Goal: Find specific fact: Find specific page/section

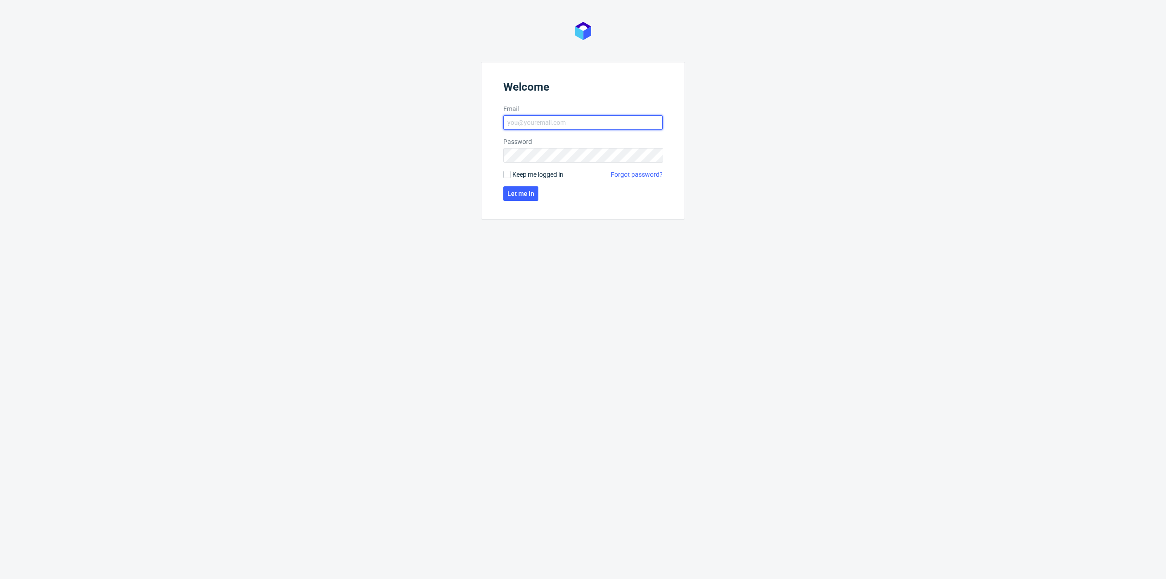
click at [602, 126] on input "Email" at bounding box center [582, 122] width 159 height 15
type input "[PERSON_NAME][EMAIL_ADDRESS][PERSON_NAME][DOMAIN_NAME]"
click at [522, 195] on span "Let me in" at bounding box center [520, 193] width 27 height 6
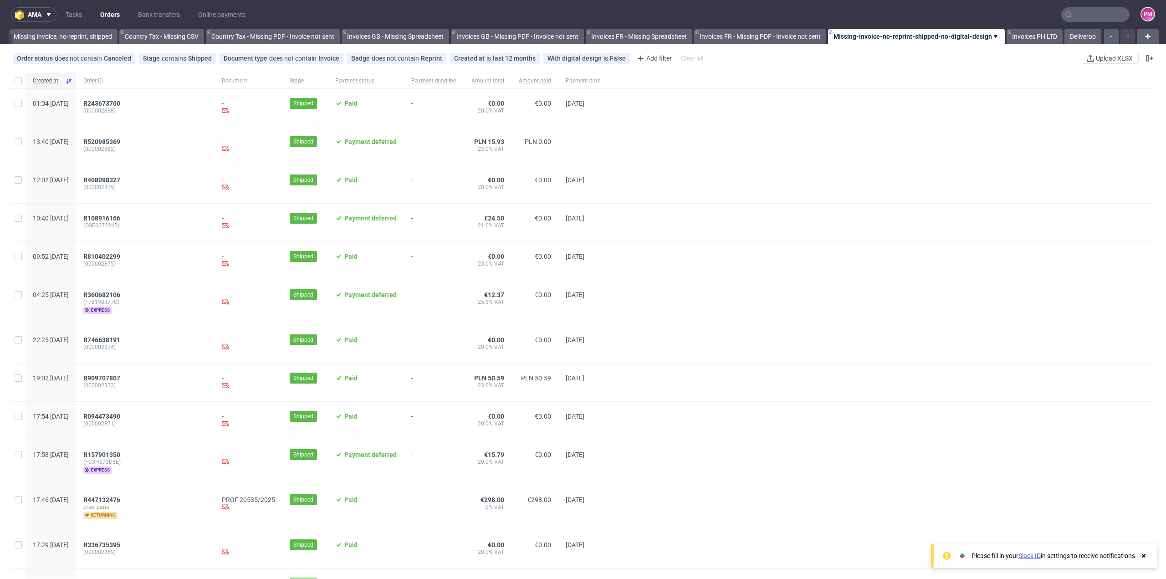
scroll to position [0, 869]
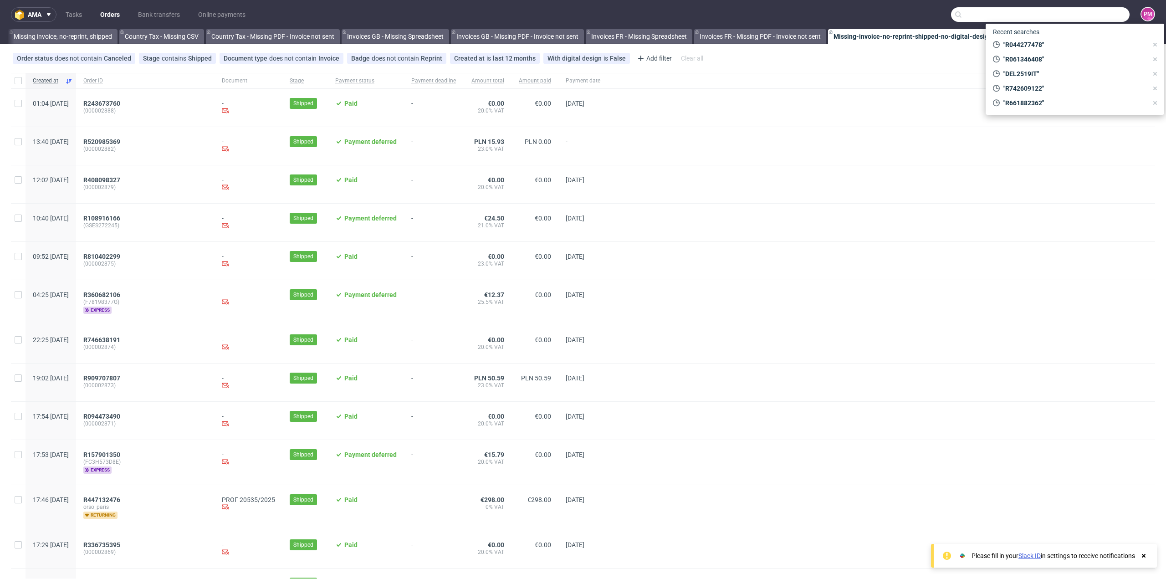
click at [1076, 12] on input "text" at bounding box center [1040, 14] width 179 height 15
paste input "R603921040"
type input "R603921040"
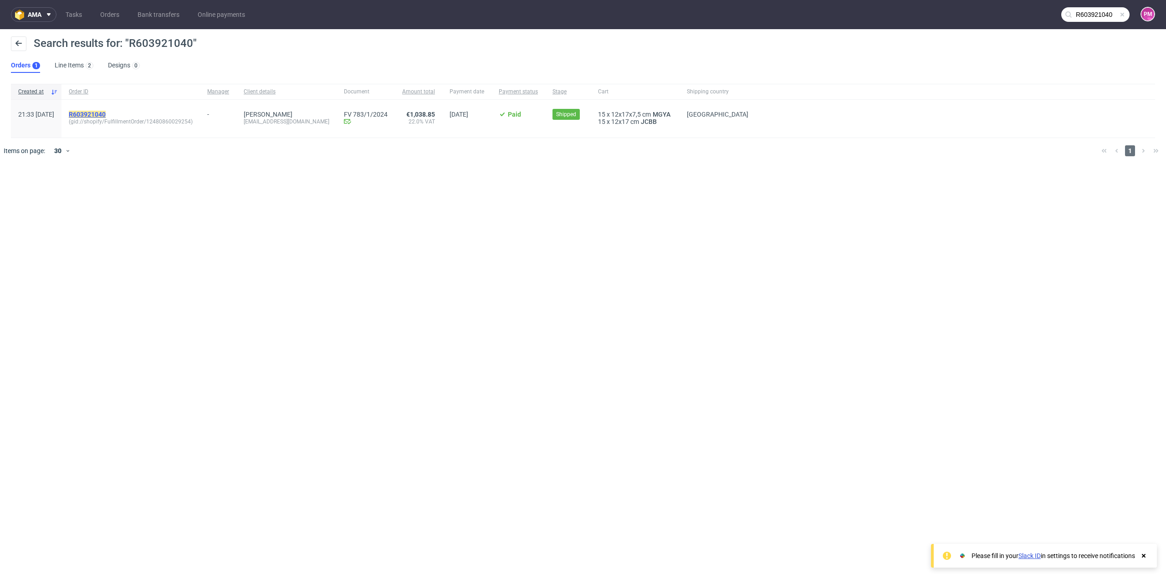
click at [106, 114] on mark "R603921040" at bounding box center [87, 114] width 37 height 7
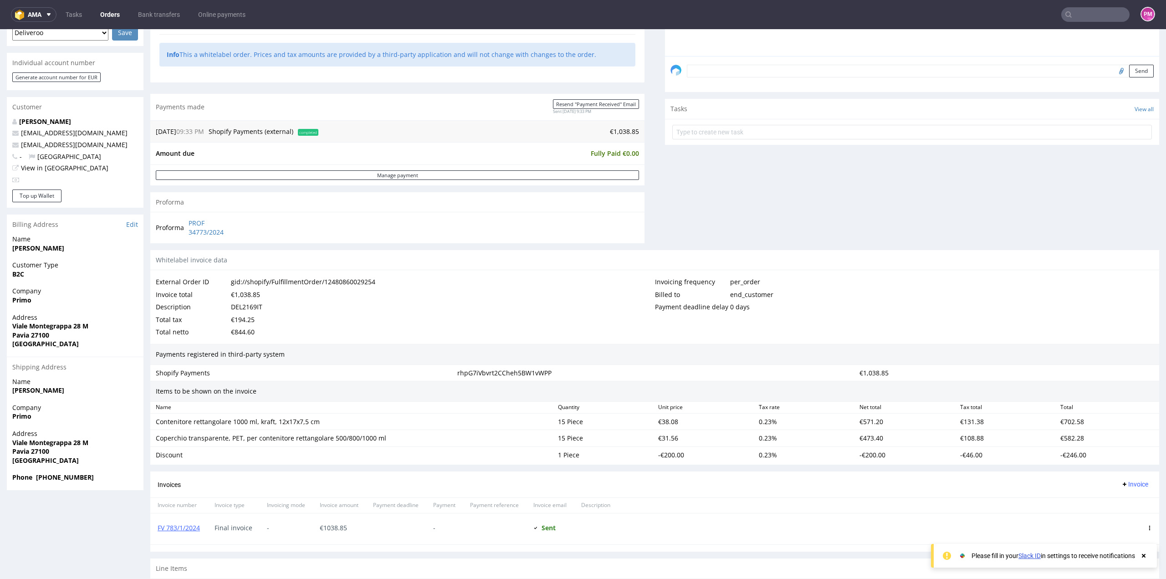
scroll to position [302, 0]
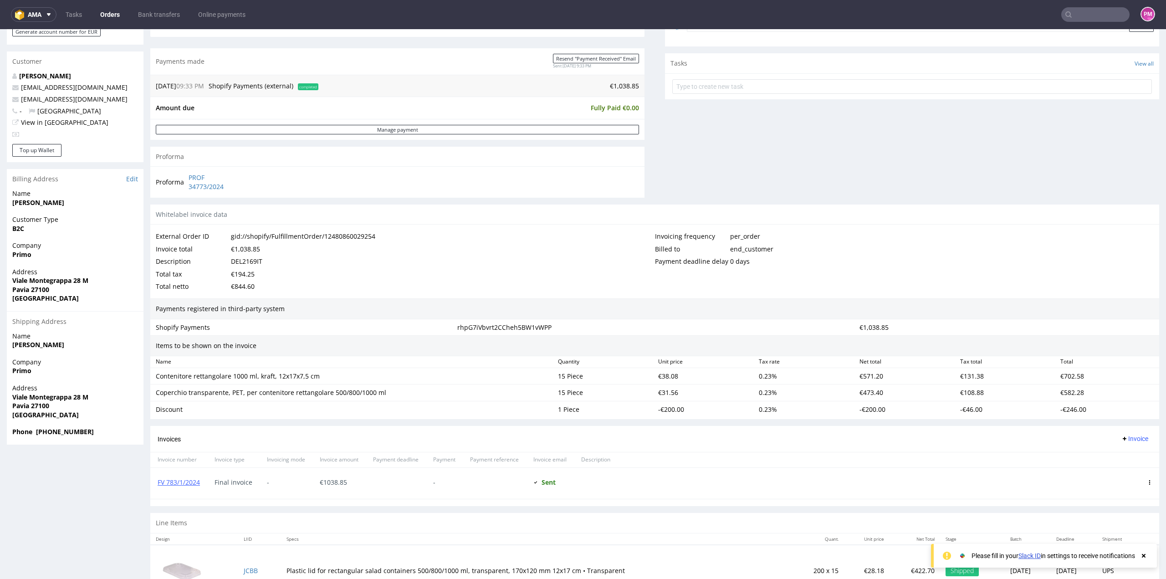
click at [250, 483] on span "Final invoice" at bounding box center [233, 482] width 38 height 7
drag, startPoint x: 204, startPoint y: 480, endPoint x: 158, endPoint y: 480, distance: 46.4
click at [158, 480] on div "FV 783/1/2024" at bounding box center [178, 483] width 57 height 31
copy link "FV 783/1/2024"
click at [191, 480] on link "FV 783/1/2024" at bounding box center [179, 482] width 42 height 9
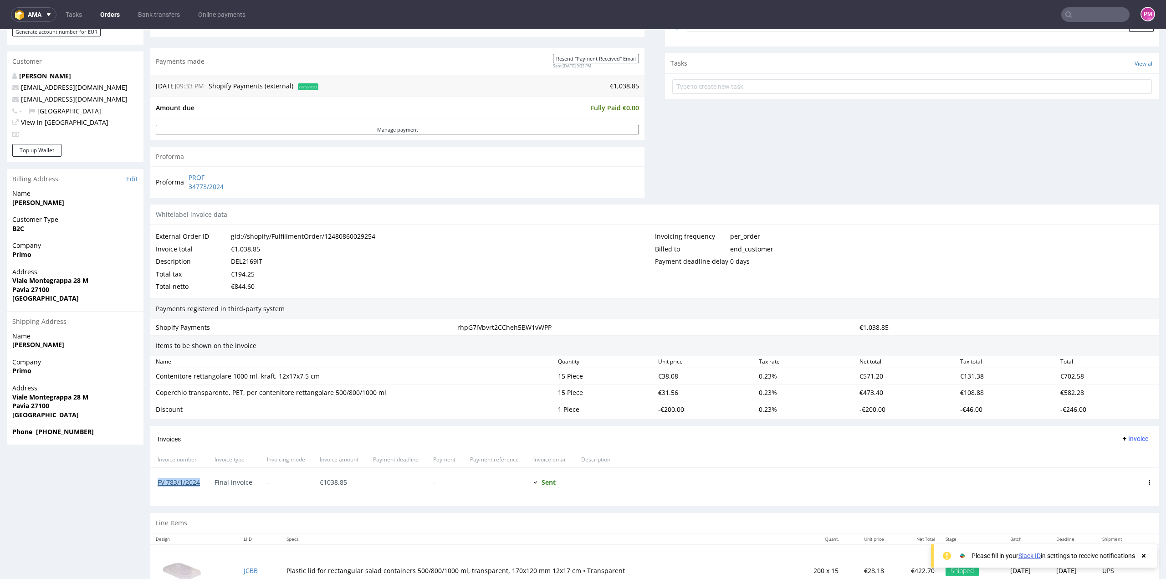
click at [189, 480] on link "FV 783/1/2024" at bounding box center [179, 482] width 42 height 9
click at [1087, 17] on input "text" at bounding box center [1095, 14] width 68 height 15
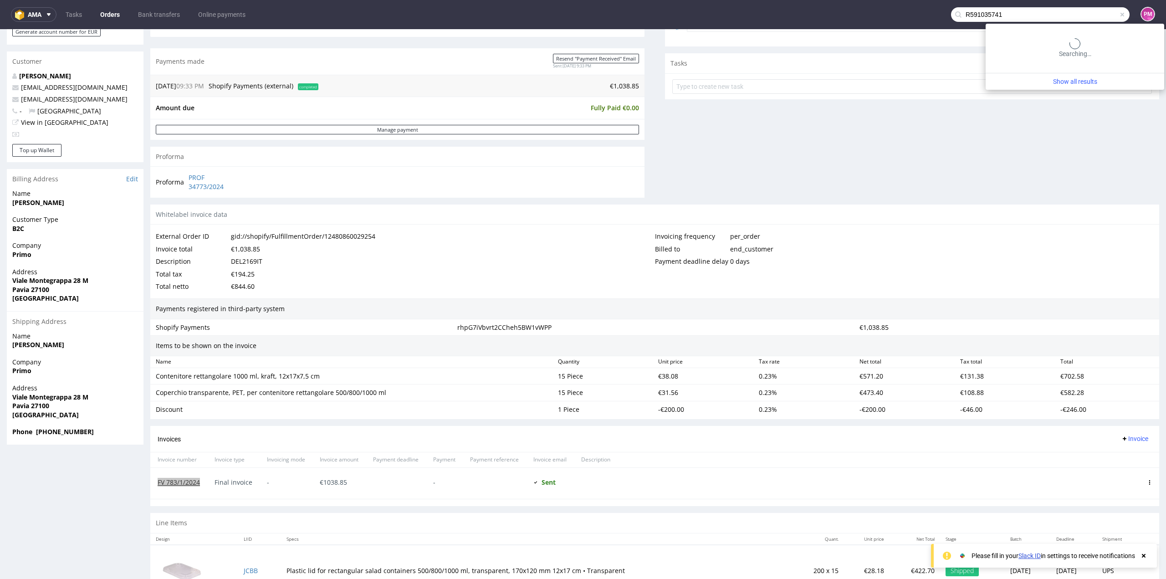
type input "R591035741"
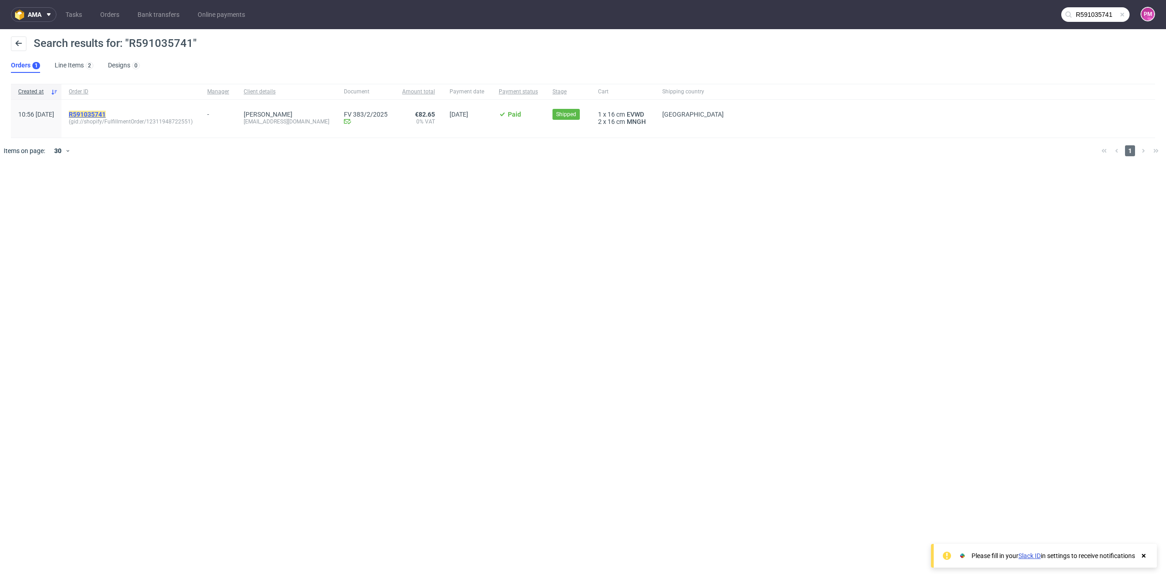
click at [106, 115] on mark "R591035741" at bounding box center [87, 114] width 37 height 7
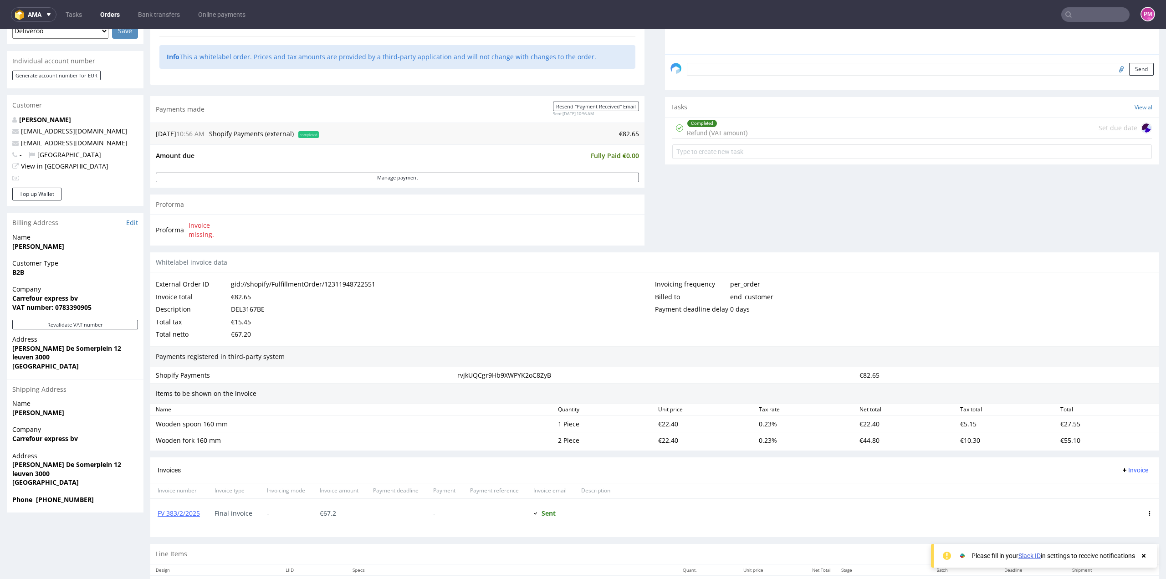
scroll to position [273, 0]
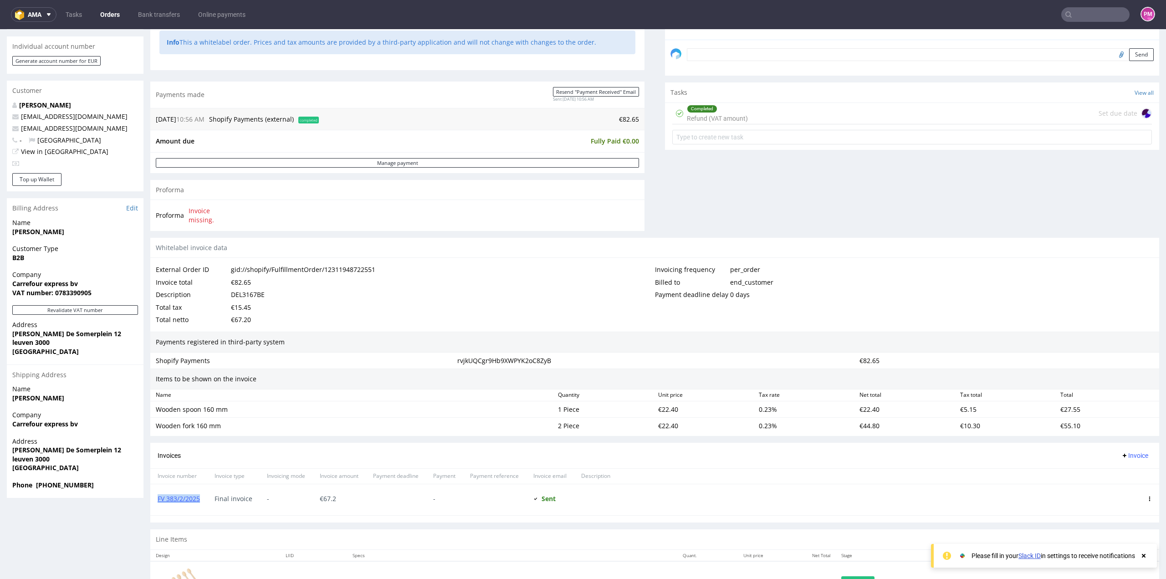
drag, startPoint x: 200, startPoint y: 498, endPoint x: 153, endPoint y: 499, distance: 46.9
click at [153, 499] on div "FV 383/2/2025" at bounding box center [178, 499] width 57 height 31
click at [546, 268] on div "External Order ID gid://shopify/FulfillmentOrder/12311948722551" at bounding box center [405, 269] width 499 height 13
click at [1077, 18] on input "text" at bounding box center [1095, 14] width 68 height 15
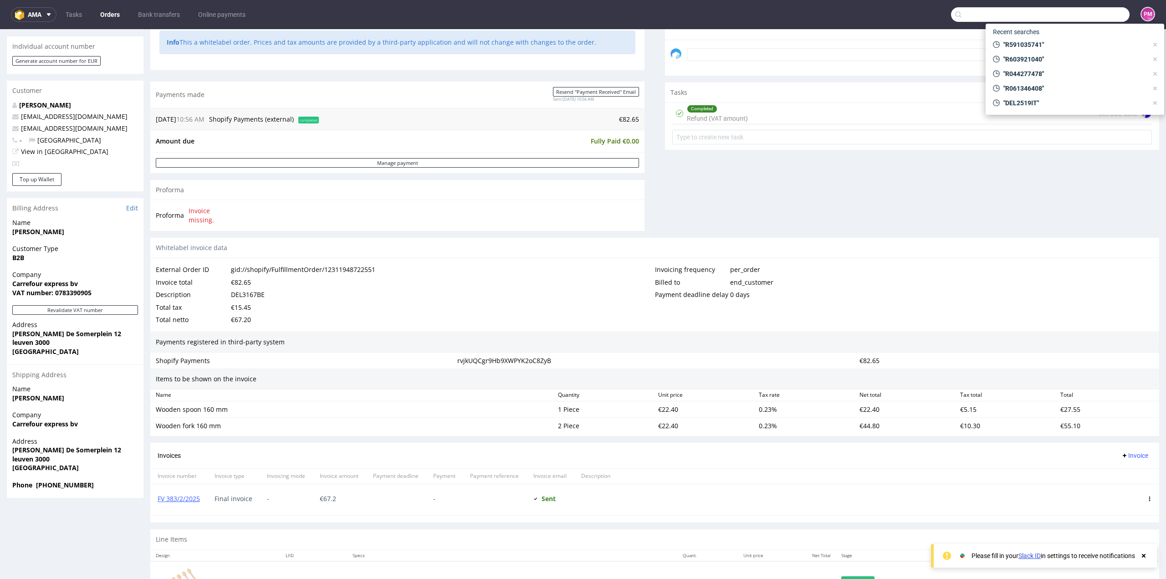
paste input "R514669270"
type input "R514669270"
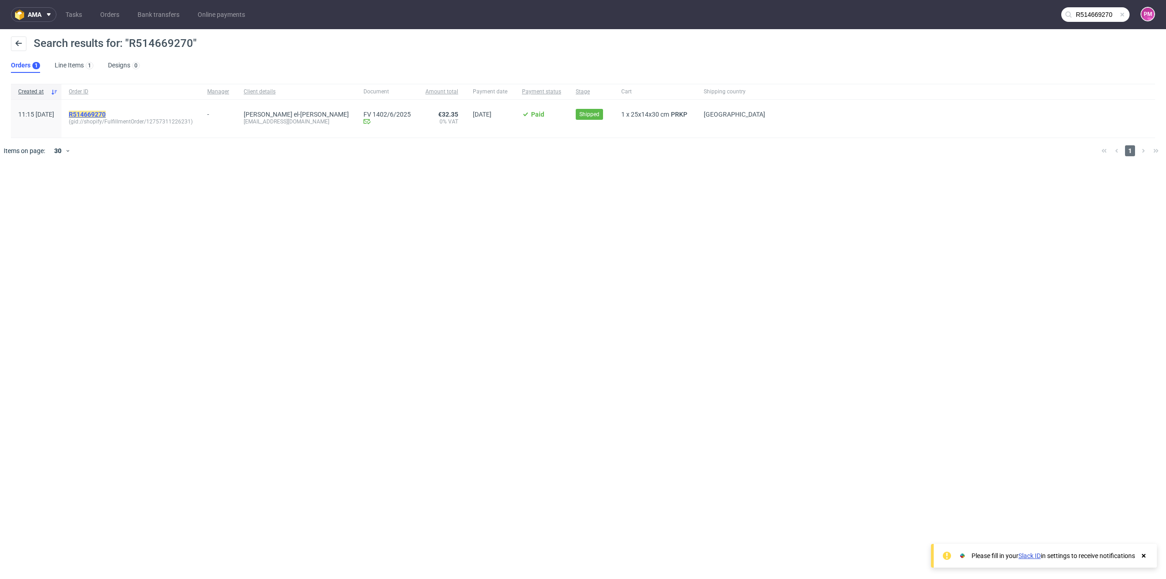
click at [106, 114] on mark "R514669270" at bounding box center [87, 114] width 37 height 7
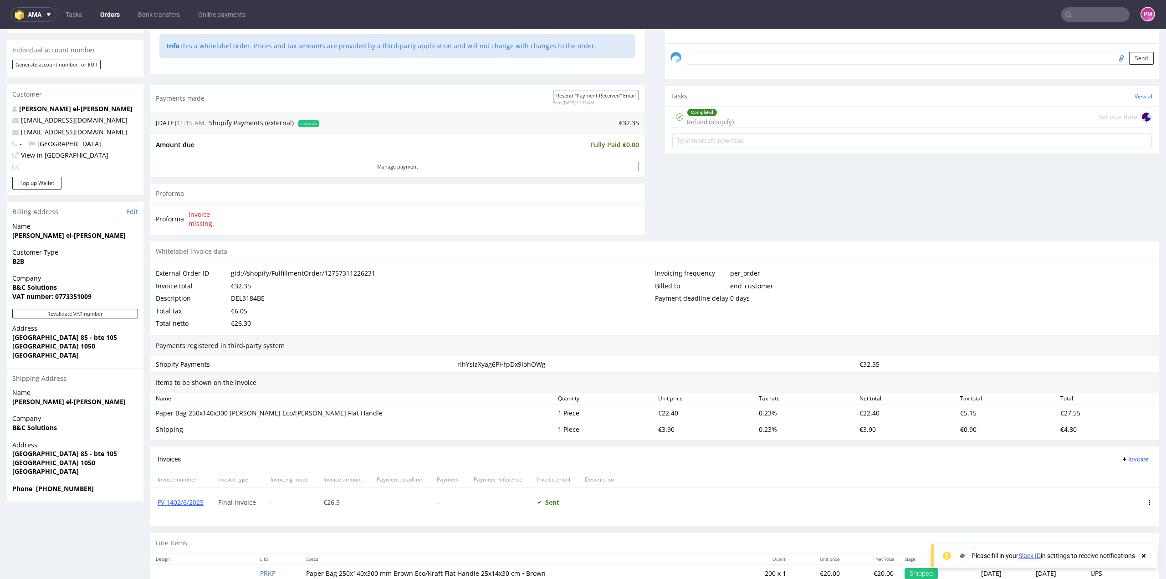
scroll to position [288, 0]
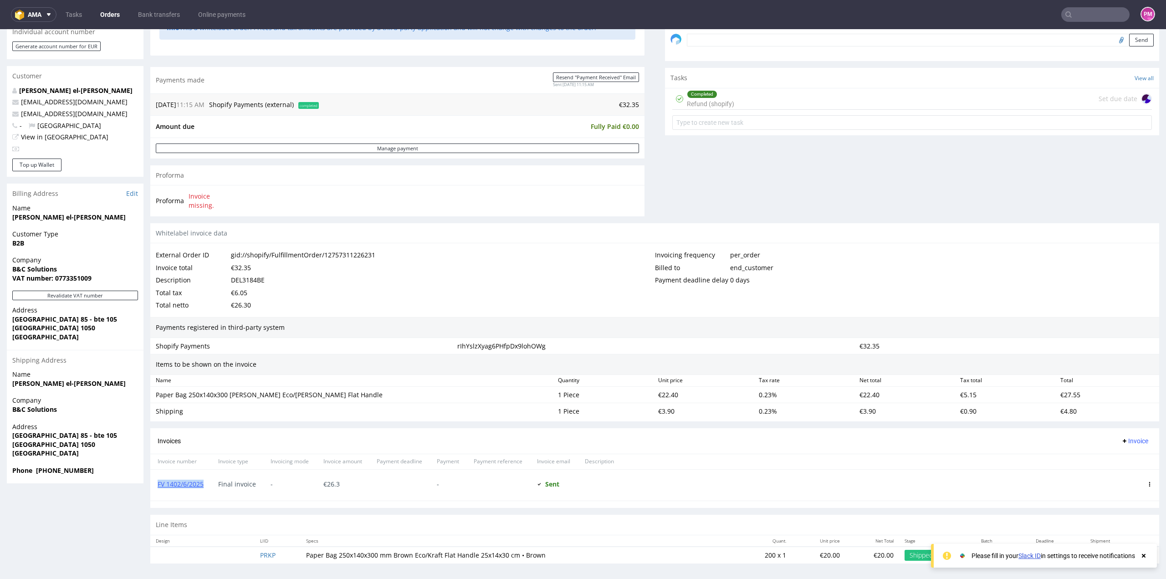
drag, startPoint x: 207, startPoint y: 488, endPoint x: 157, endPoint y: 484, distance: 49.8
click at [157, 484] on div "FV 1402/6/2025" at bounding box center [180, 484] width 61 height 31
copy link "FV 1402/6/2025"
drag, startPoint x: 1086, startPoint y: 18, endPoint x: 1094, endPoint y: 20, distance: 8.4
click at [1085, 19] on input "text" at bounding box center [1095, 14] width 68 height 15
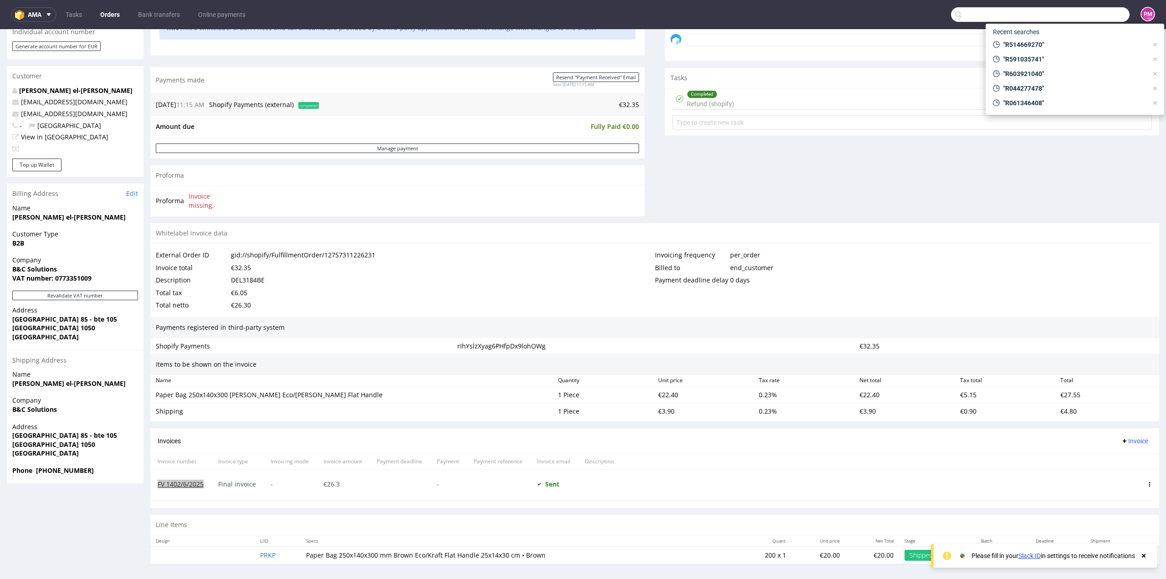
paste input "R821865014"
type input "R821865014"
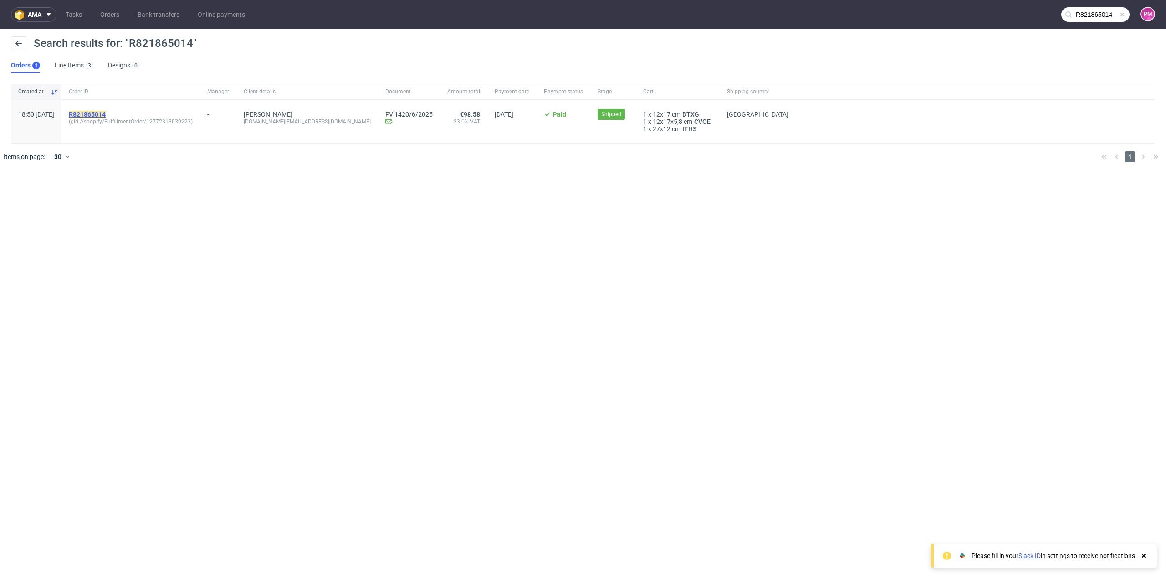
click at [103, 115] on mark "R821865014" at bounding box center [87, 114] width 37 height 7
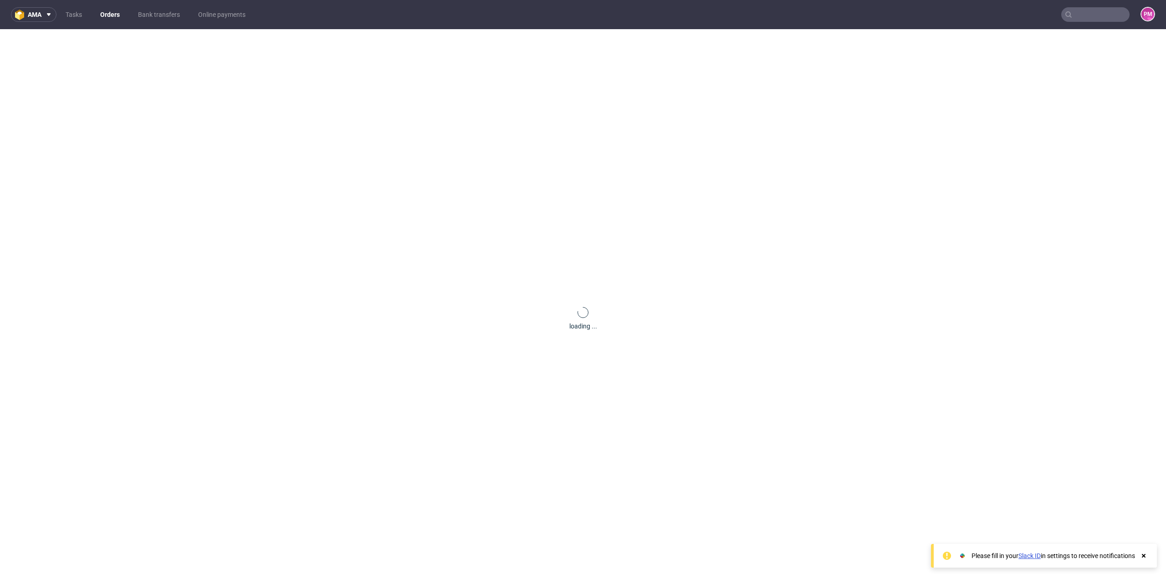
click at [1141, 557] on icon at bounding box center [1143, 555] width 8 height 7
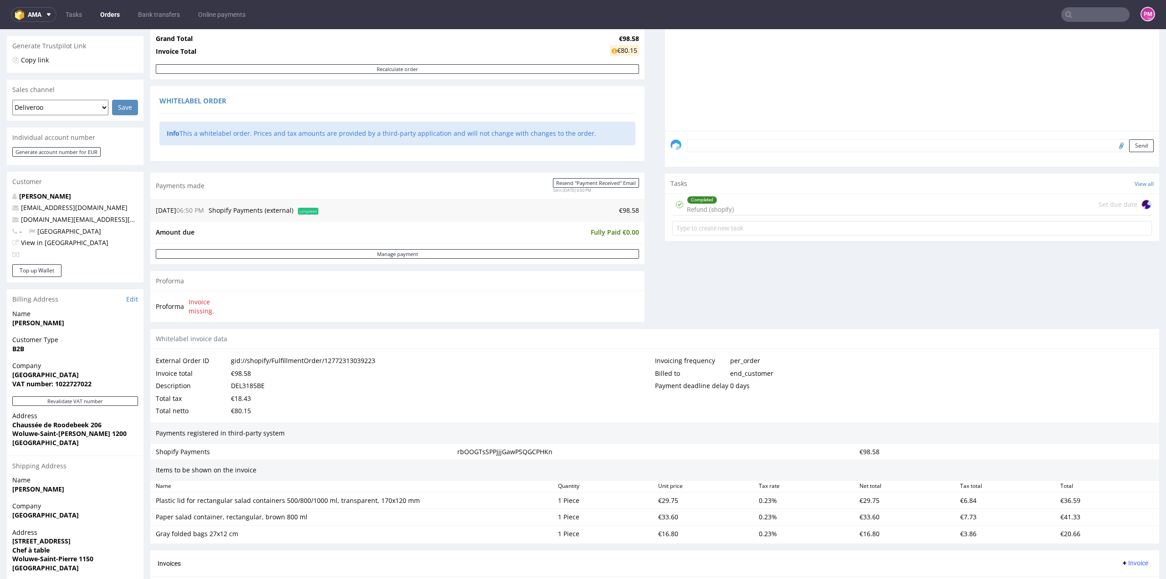
scroll to position [410, 0]
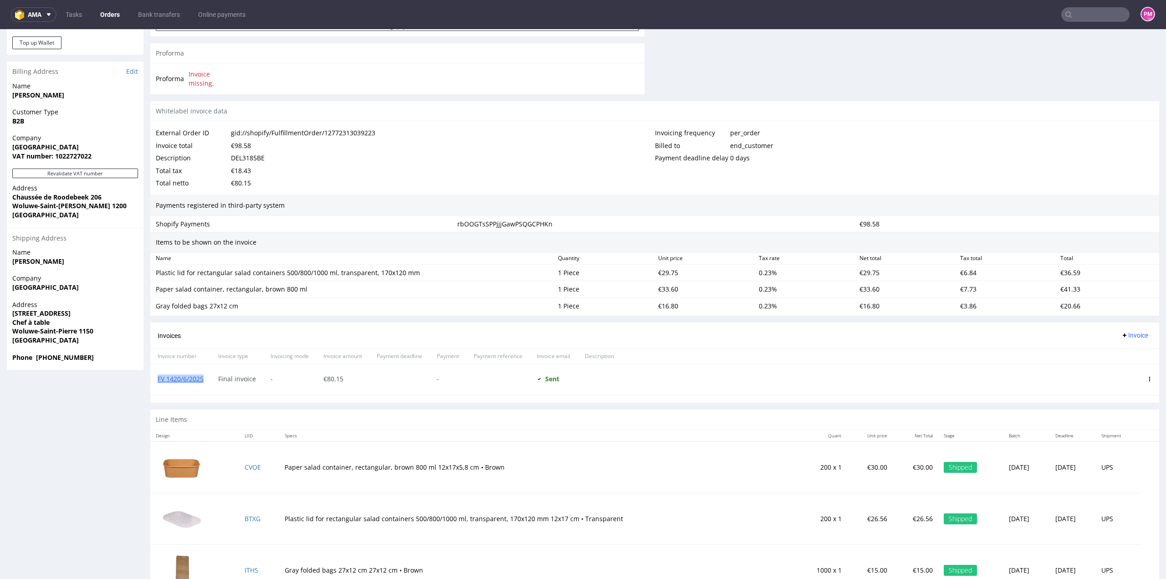
drag, startPoint x: 210, startPoint y: 380, endPoint x: 156, endPoint y: 372, distance: 54.4
click at [157, 372] on div "FV 1420/6/2025" at bounding box center [180, 379] width 61 height 31
copy link "FV 1420/6/2025"
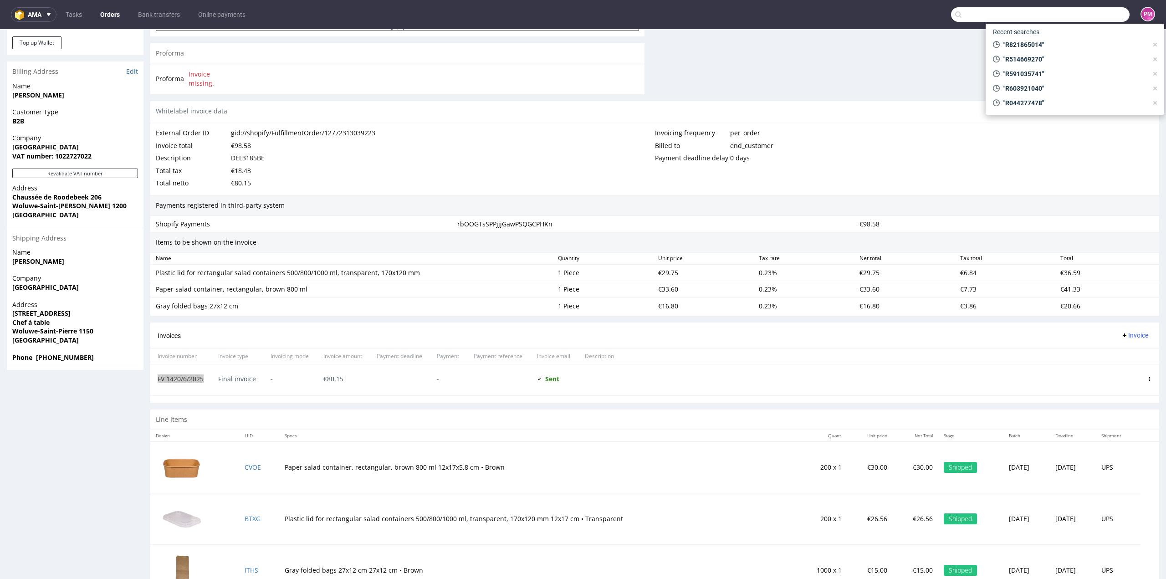
click at [1074, 16] on input "text" at bounding box center [1040, 14] width 179 height 15
paste input "R622750023"
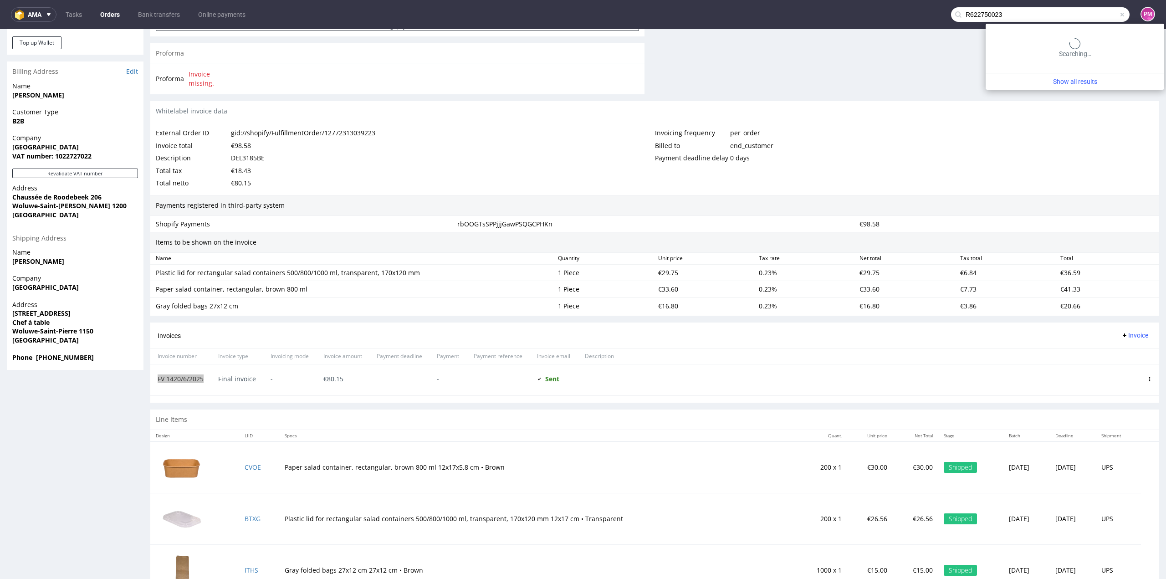
type input "R622750023"
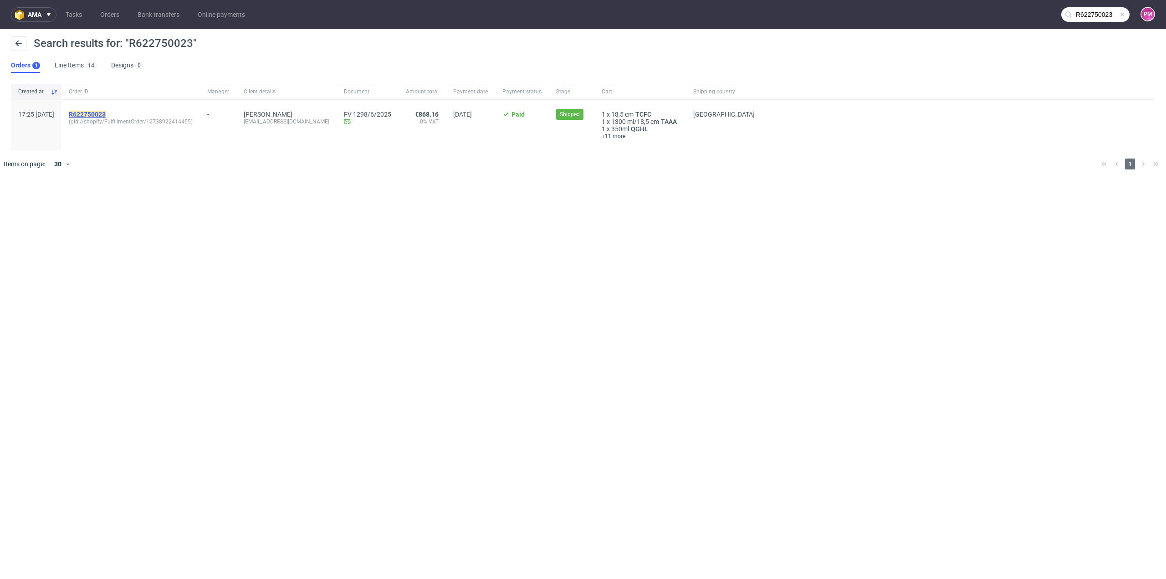
click at [106, 112] on mark "R622750023" at bounding box center [87, 114] width 37 height 7
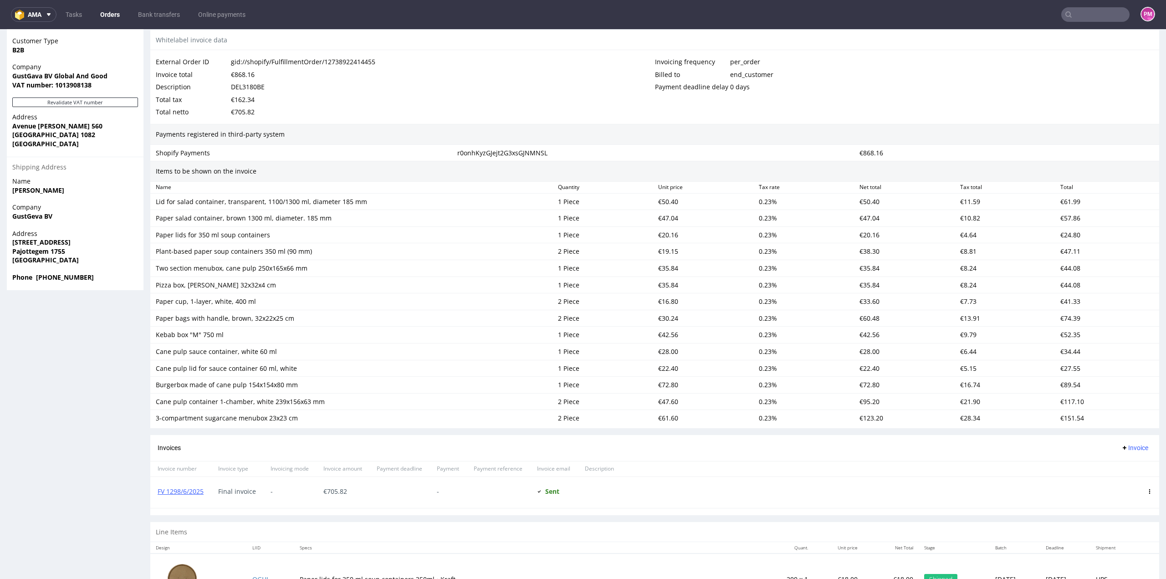
scroll to position [501, 0]
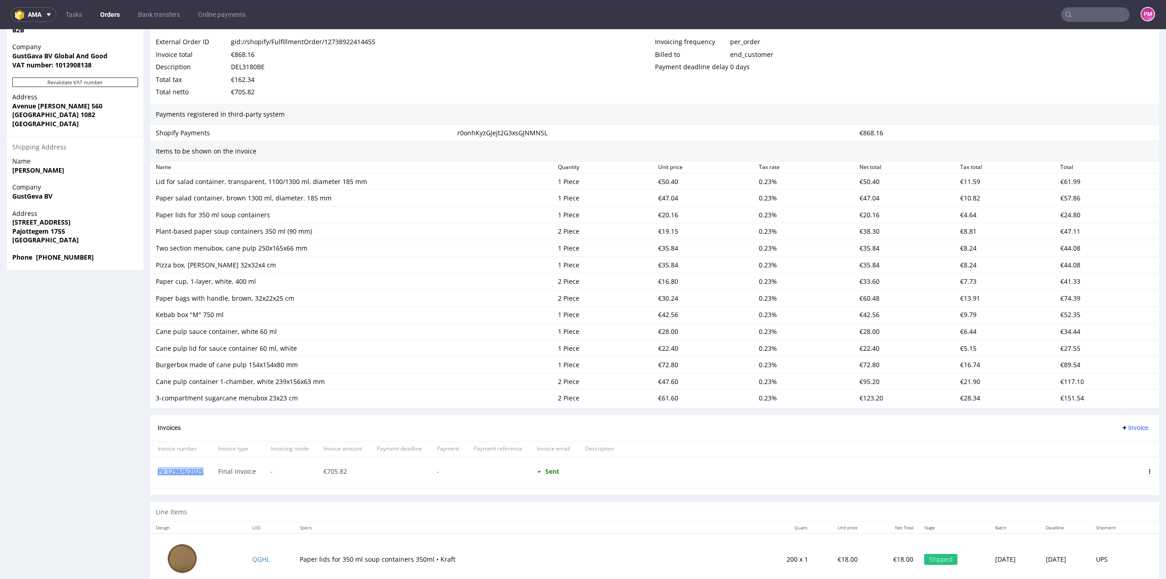
drag, startPoint x: 204, startPoint y: 470, endPoint x: 157, endPoint y: 472, distance: 47.4
click at [157, 472] on div "FV 1298/6/2025" at bounding box center [180, 472] width 61 height 31
copy link "FV 1298/6/2025"
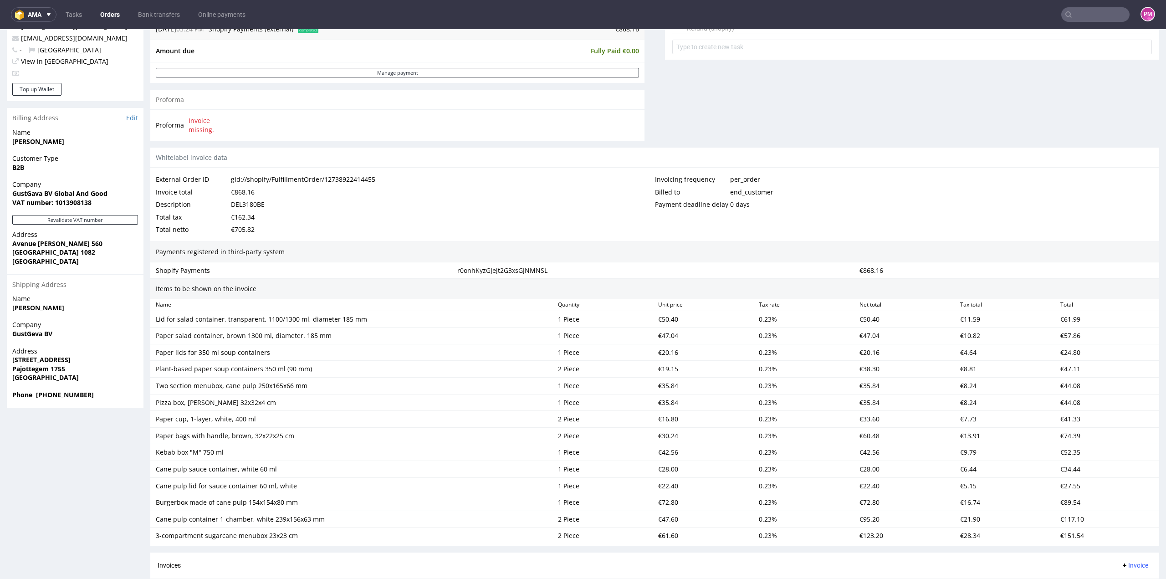
scroll to position [319, 0]
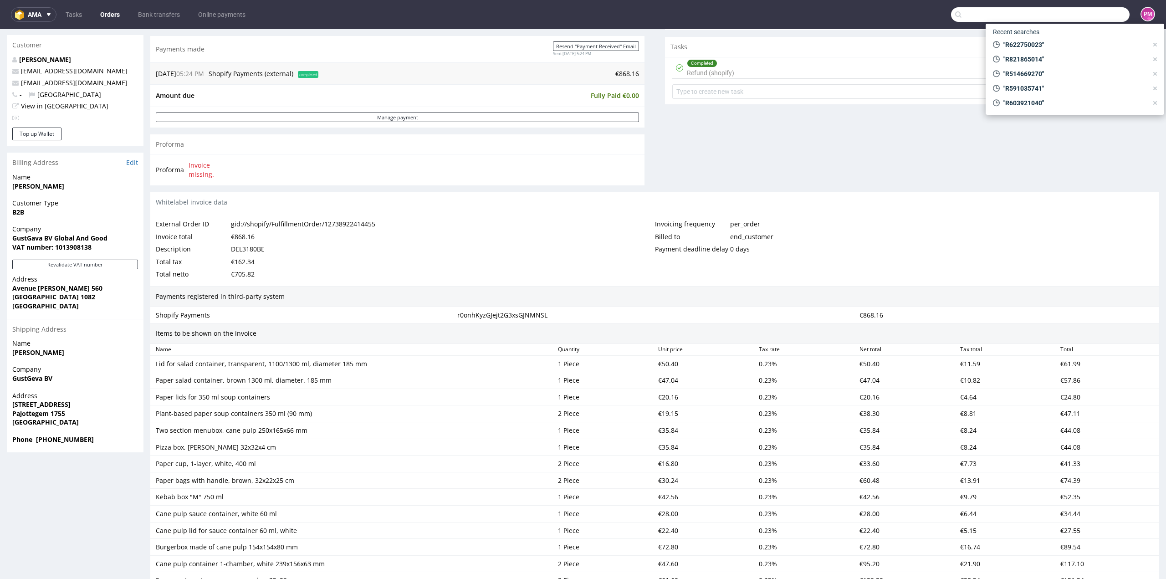
click at [1076, 16] on input "text" at bounding box center [1040, 14] width 179 height 15
paste input "R198492502"
type input "R198492502"
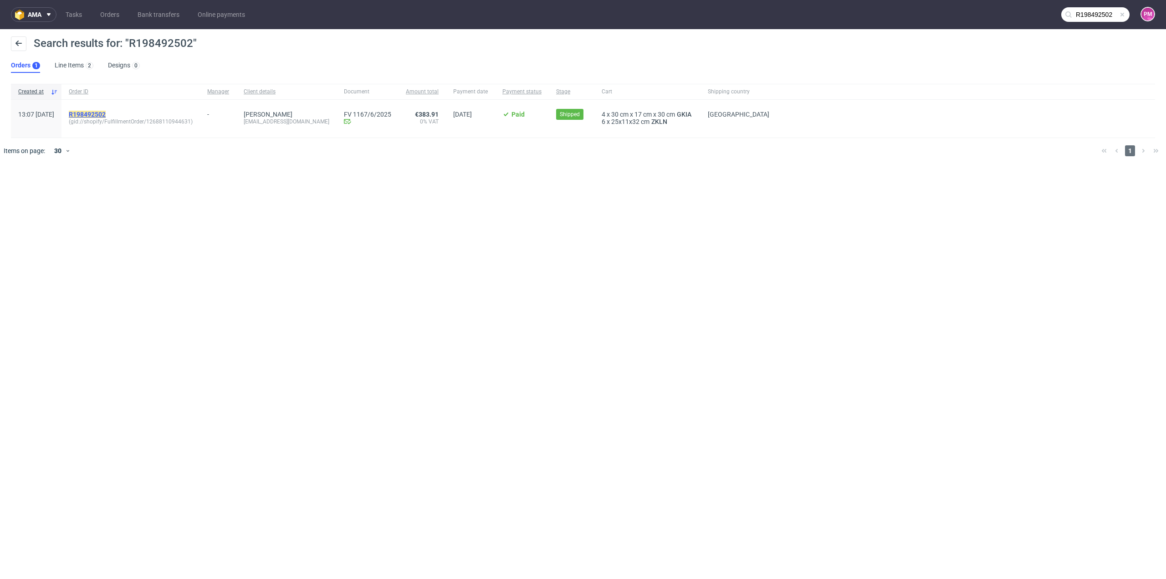
click at [106, 114] on mark "R198492502" at bounding box center [87, 114] width 37 height 7
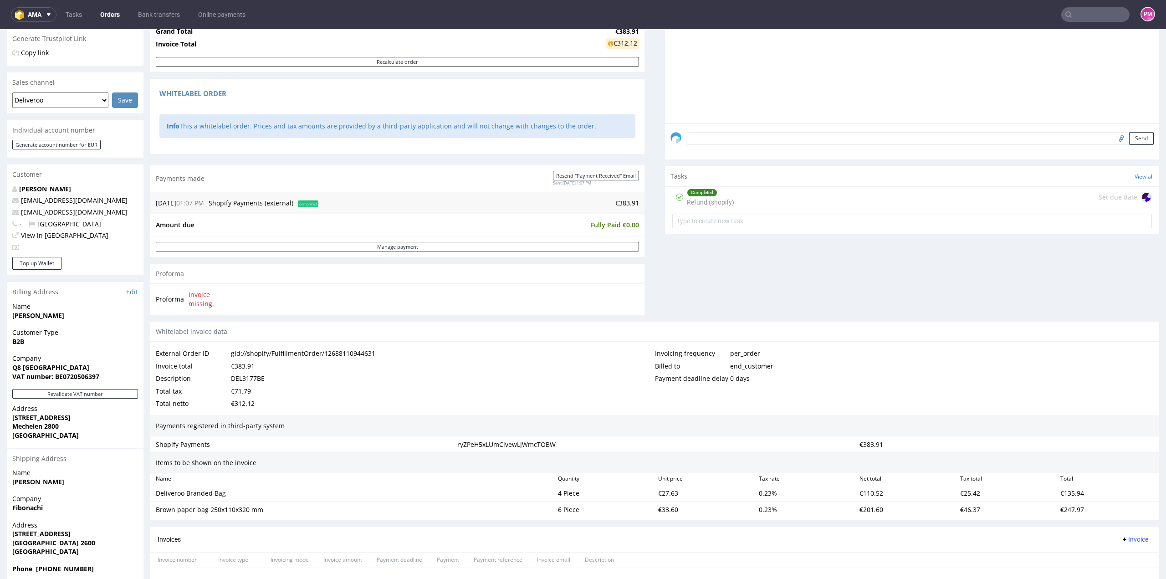
scroll to position [273, 0]
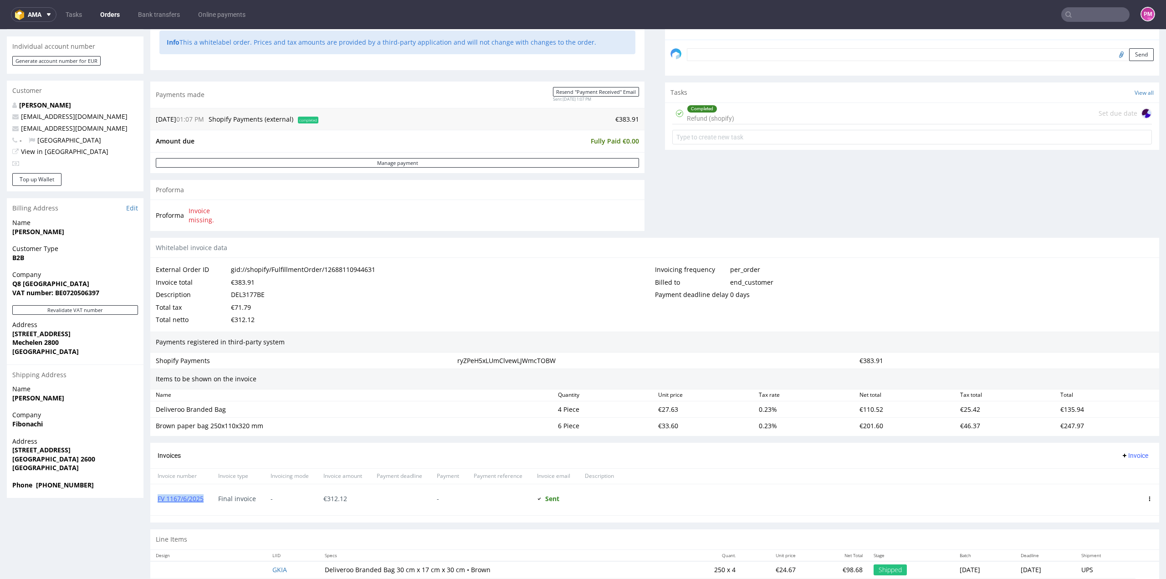
drag, startPoint x: 208, startPoint y: 498, endPoint x: 153, endPoint y: 497, distance: 54.7
click at [153, 497] on div "FV 1167/6/2025" at bounding box center [180, 499] width 61 height 31
copy link "FV 1167/6/2025"
click at [1100, 17] on input "text" at bounding box center [1095, 14] width 68 height 15
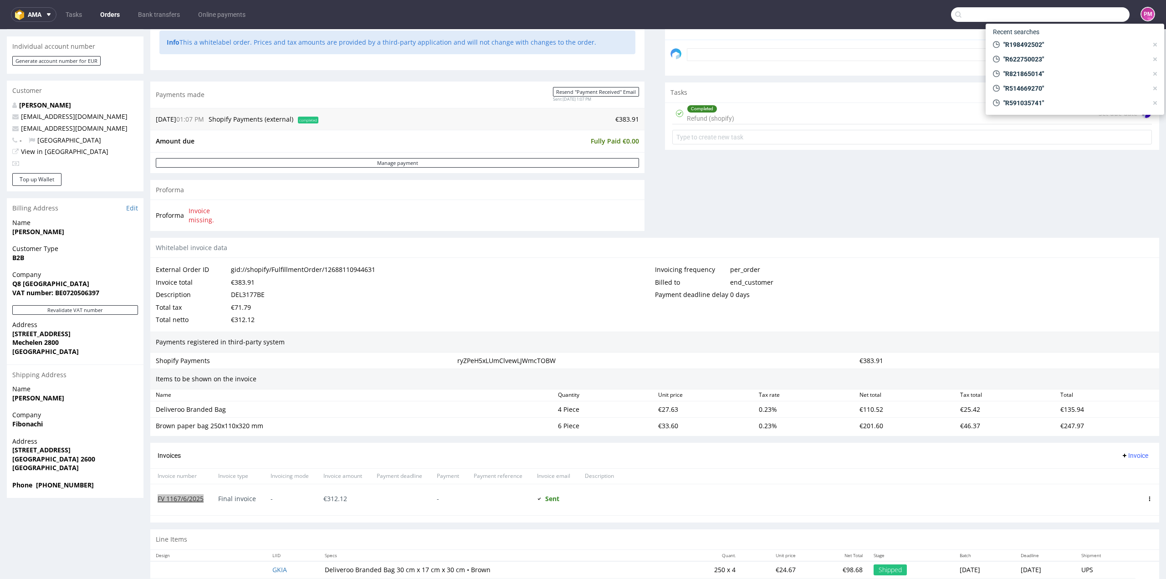
paste input "R287646381"
type input "R287646381"
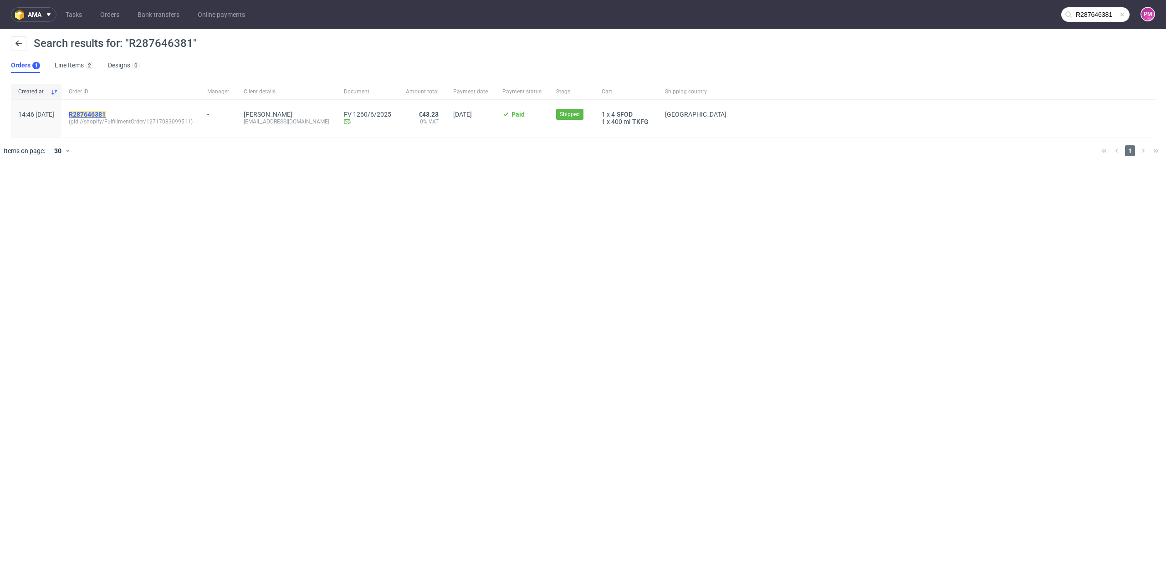
click at [106, 113] on mark "R287646381" at bounding box center [87, 114] width 37 height 7
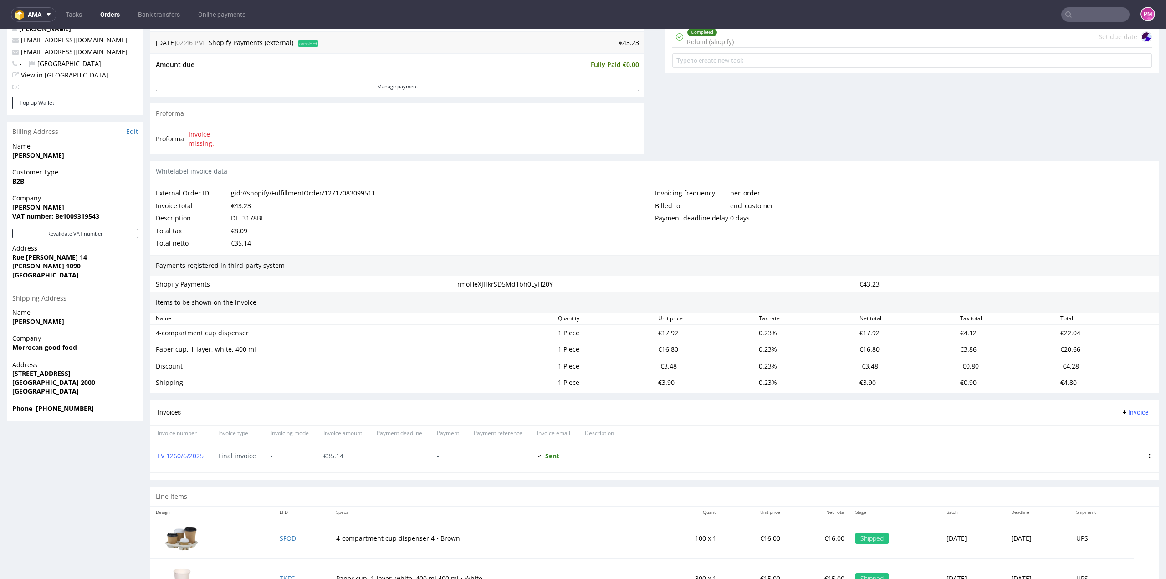
scroll to position [384, 0]
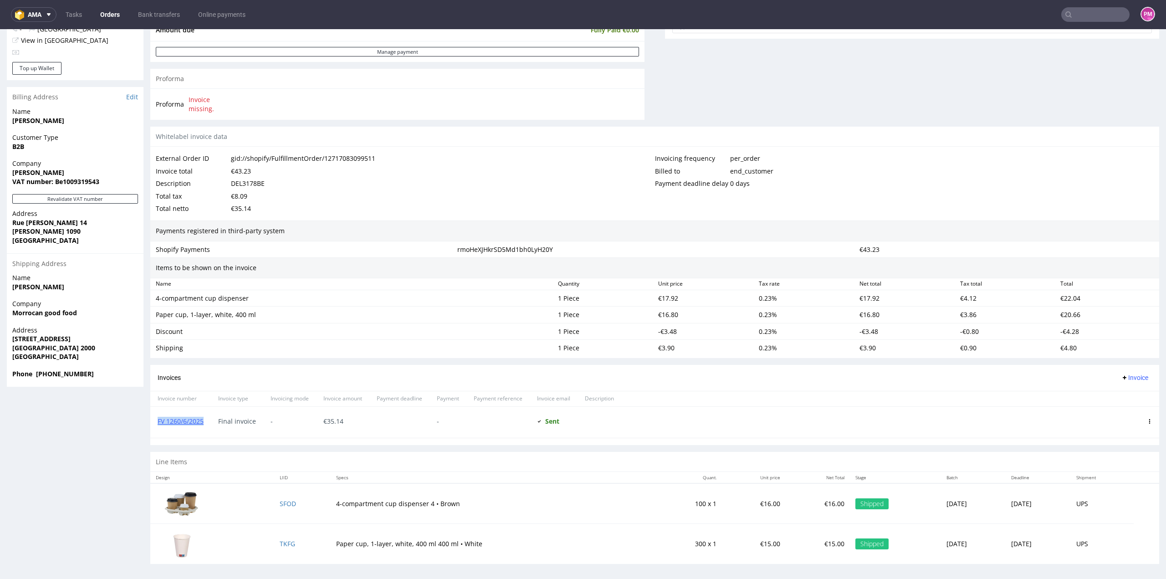
drag, startPoint x: 205, startPoint y: 421, endPoint x: 156, endPoint y: 418, distance: 49.3
click at [156, 418] on div "FV 1260/6/2025" at bounding box center [180, 422] width 61 height 31
copy link "FV 1260/6/2025"
click at [1094, 15] on input "text" at bounding box center [1095, 14] width 68 height 15
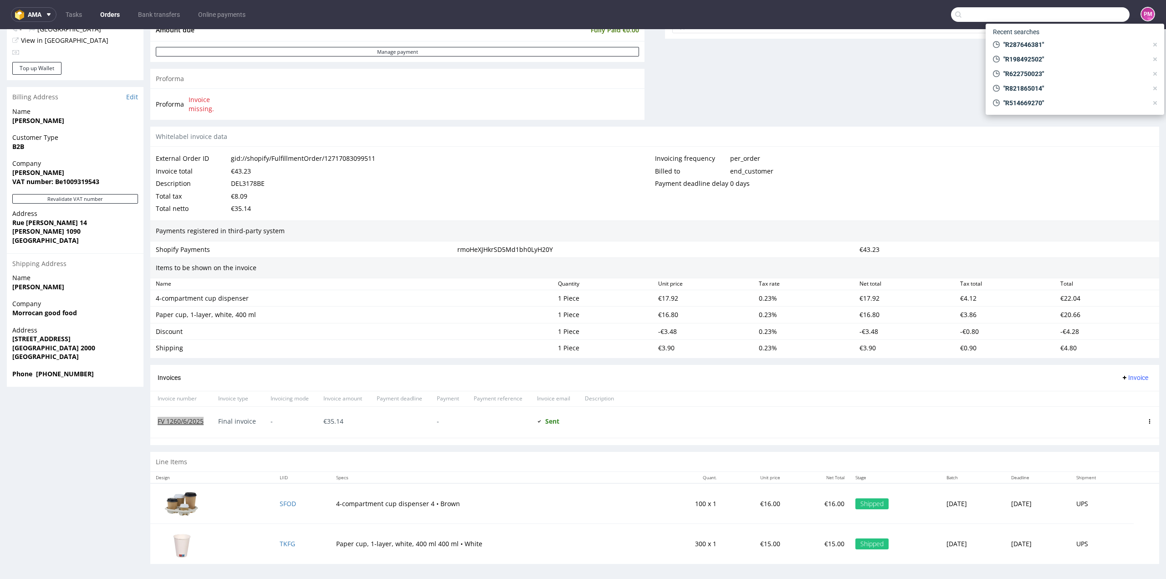
paste input "R963542135"
type input "R963542135"
